Goal: Task Accomplishment & Management: Manage account settings

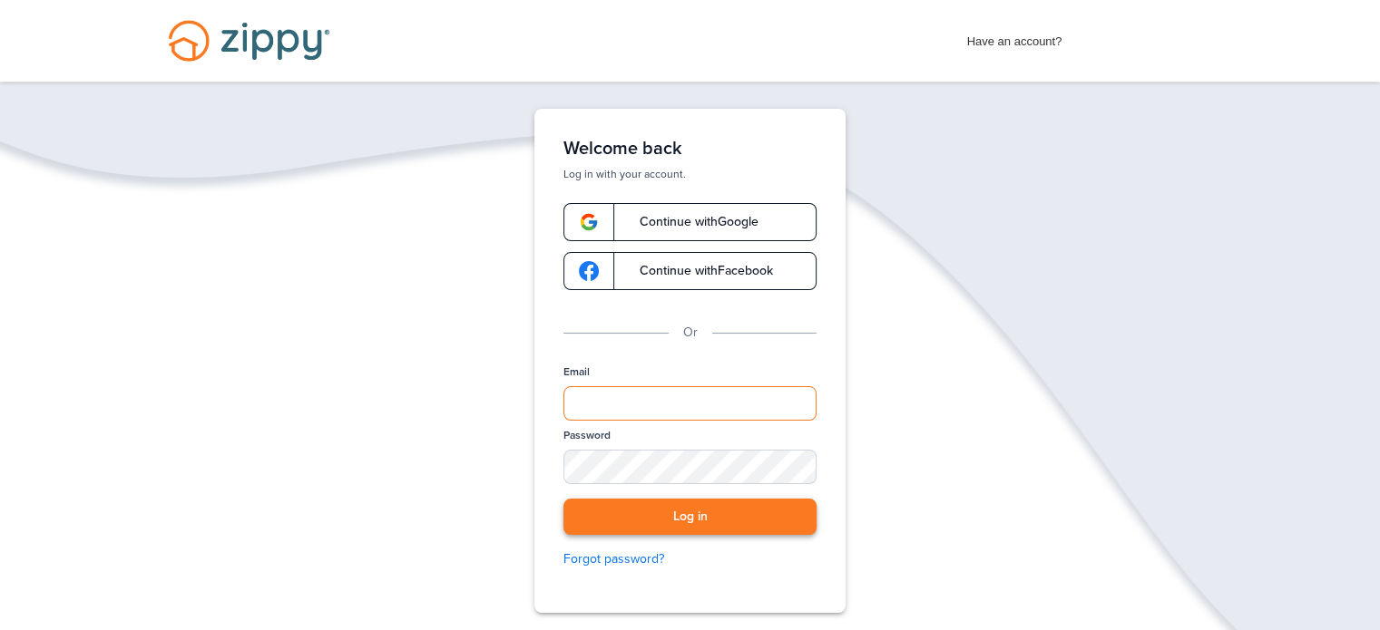
type input "**********"
click at [689, 511] on button "Log in" at bounding box center [689, 517] width 253 height 37
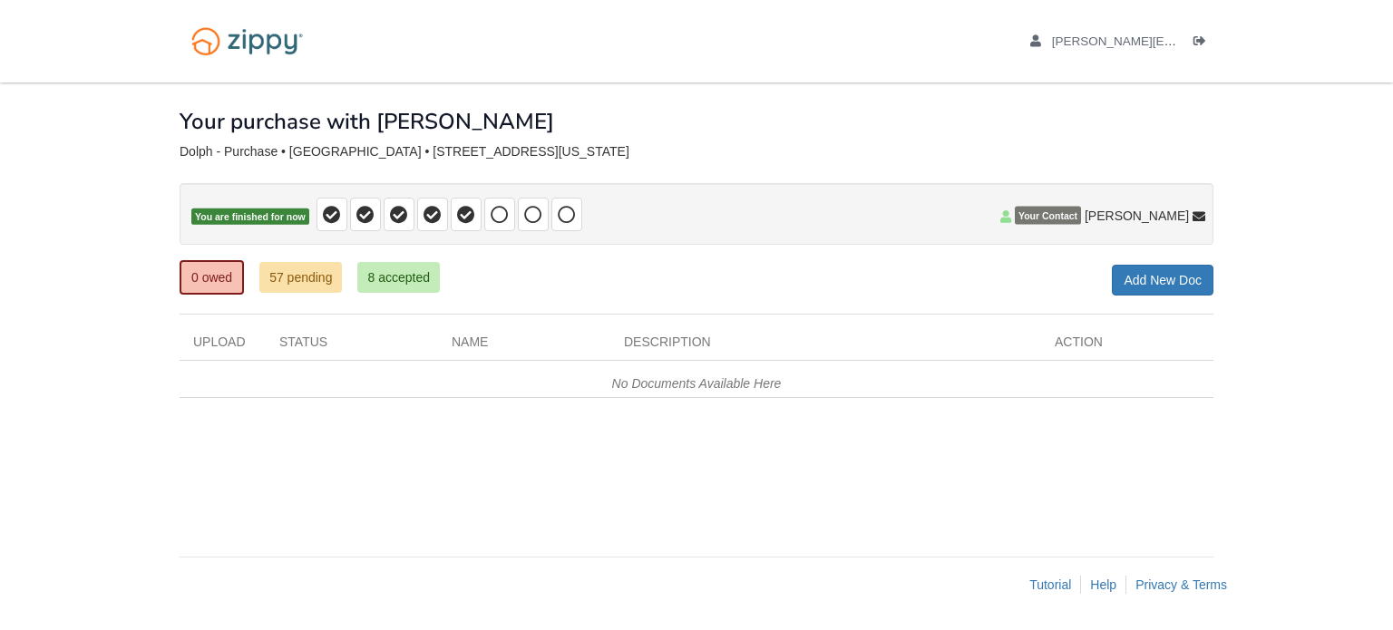
click at [120, 372] on body "[PERSON_NAME][EMAIL_ADDRESS][PERSON_NAME][DOMAIN_NAME] Logout" at bounding box center [696, 315] width 1393 height 630
